Goal: Transaction & Acquisition: Purchase product/service

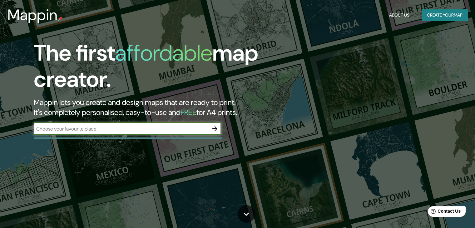
click at [72, 130] on input "text" at bounding box center [121, 128] width 175 height 7
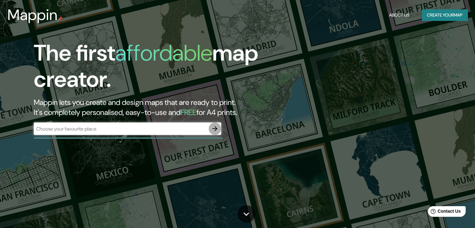
click at [213, 125] on icon "button" at bounding box center [214, 128] width 7 height 7
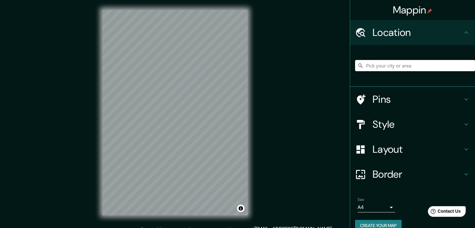
click at [408, 65] on input "Pick your city or area" at bounding box center [415, 65] width 120 height 11
click at [402, 61] on input "[GEOGRAPHIC_DATA], [GEOGRAPHIC_DATA], [GEOGRAPHIC_DATA]" at bounding box center [415, 65] width 120 height 11
click at [386, 65] on input "[GEOGRAPHIC_DATA], [GEOGRAPHIC_DATA], [GEOGRAPHIC_DATA]" at bounding box center [415, 65] width 120 height 11
click at [385, 67] on input "[GEOGRAPHIC_DATA], [GEOGRAPHIC_DATA], [GEOGRAPHIC_DATA]" at bounding box center [415, 65] width 120 height 11
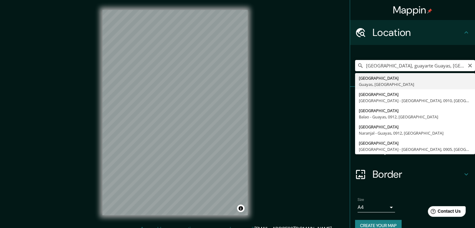
drag, startPoint x: 446, startPoint y: 69, endPoint x: 385, endPoint y: 69, distance: 60.6
click at [385, 69] on input "[GEOGRAPHIC_DATA], guayarte Guayas, [GEOGRAPHIC_DATA]" at bounding box center [415, 65] width 120 height 11
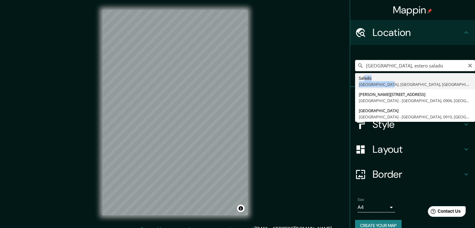
drag, startPoint x: 360, startPoint y: 78, endPoint x: 383, endPoint y: 85, distance: 24.2
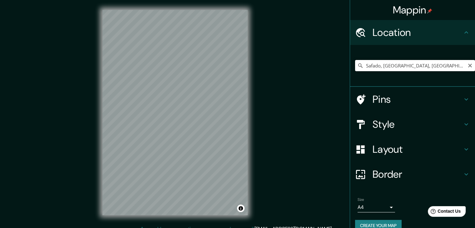
click at [374, 66] on input "Safado, [GEOGRAPHIC_DATA], [GEOGRAPHIC_DATA], [GEOGRAPHIC_DATA]" at bounding box center [415, 65] width 120 height 11
type input "[GEOGRAPHIC_DATA], [GEOGRAPHIC_DATA], [GEOGRAPHIC_DATA]"
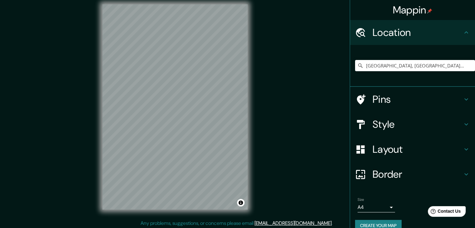
scroll to position [7, 0]
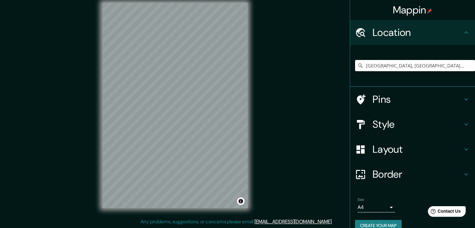
click at [251, 142] on div "© Mapbox © OpenStreetMap Improve this map" at bounding box center [174, 105] width 165 height 225
click at [190, 223] on div "Mappin Location [GEOGRAPHIC_DATA], [GEOGRAPHIC_DATA], [GEOGRAPHIC_DATA] [GEOGRA…" at bounding box center [237, 110] width 475 height 235
click at [439, 101] on h4 "Pins" at bounding box center [417, 99] width 90 height 12
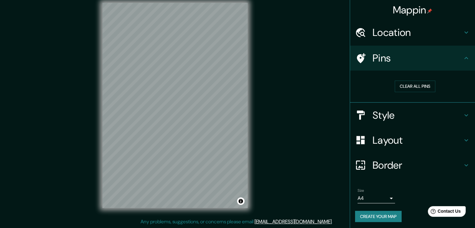
click at [436, 109] on h4 "Style" at bounding box center [417, 115] width 90 height 12
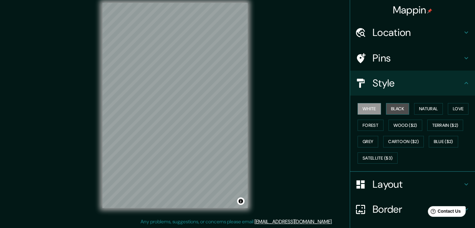
click at [395, 104] on button "Black" at bounding box center [397, 109] width 23 height 12
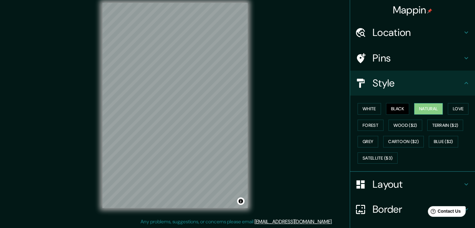
click at [419, 109] on button "Natural" at bounding box center [428, 109] width 29 height 12
click at [373, 126] on button "Forest" at bounding box center [370, 126] width 26 height 12
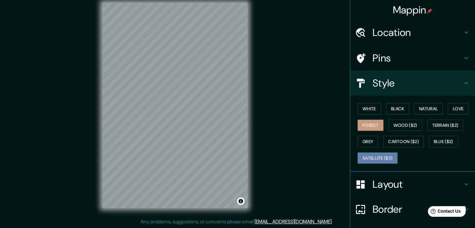
click at [365, 159] on button "Satellite ($3)" at bounding box center [377, 158] width 40 height 12
click at [357, 144] on button "Grey" at bounding box center [367, 142] width 21 height 12
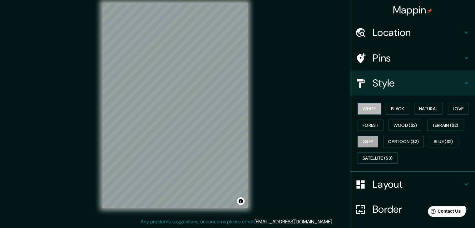
click at [362, 114] on button "White" at bounding box center [368, 109] width 23 height 12
click at [388, 180] on h4 "Layout" at bounding box center [417, 184] width 90 height 12
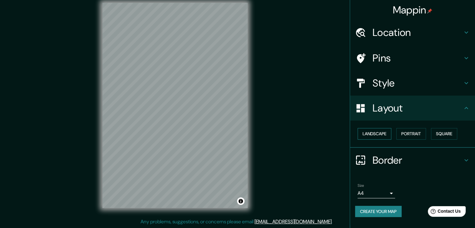
click at [376, 129] on button "Landscape" at bounding box center [374, 134] width 34 height 12
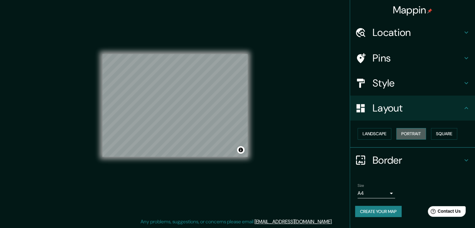
click at [406, 132] on button "Portrait" at bounding box center [411, 134] width 30 height 12
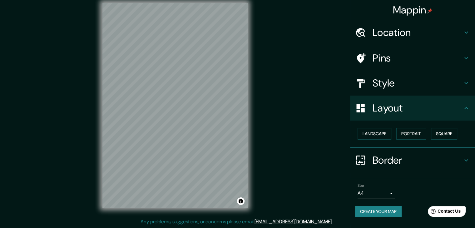
scroll to position [0, 0]
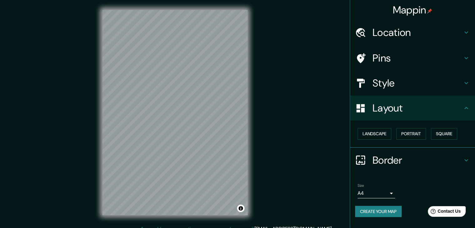
click at [281, 82] on div "Mappin Location [GEOGRAPHIC_DATA], [GEOGRAPHIC_DATA], [GEOGRAPHIC_DATA] [GEOGRA…" at bounding box center [237, 117] width 475 height 235
click at [267, 83] on div "Mappin Location [GEOGRAPHIC_DATA], [GEOGRAPHIC_DATA], [GEOGRAPHIC_DATA] [GEOGRA…" at bounding box center [237, 117] width 475 height 235
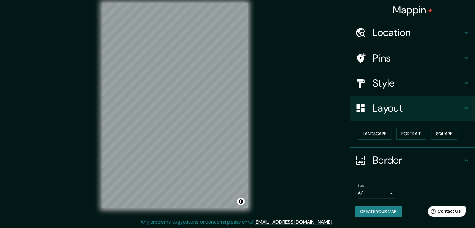
scroll to position [7, 0]
click at [208, 221] on div "Mappin Location [GEOGRAPHIC_DATA], [GEOGRAPHIC_DATA], [GEOGRAPHIC_DATA] [GEOGRA…" at bounding box center [237, 110] width 475 height 235
